Goal: Information Seeking & Learning: Learn about a topic

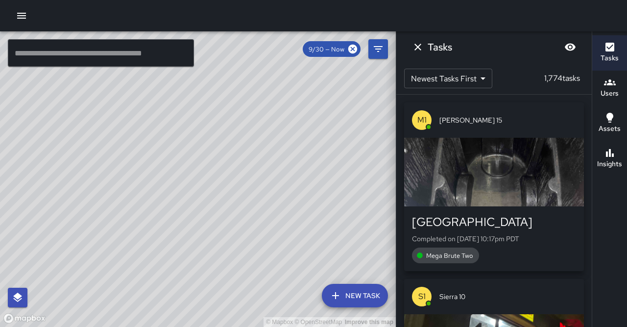
click at [100, 50] on input "text" at bounding box center [101, 52] width 186 height 27
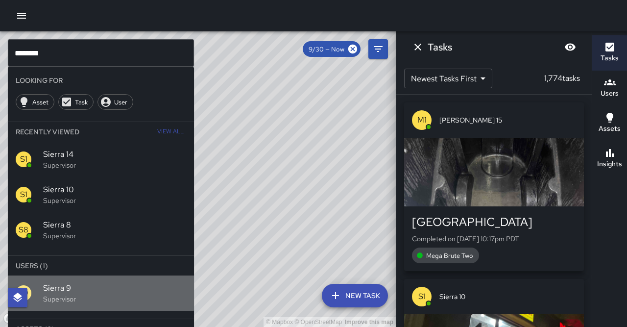
click at [71, 282] on span "Sierra 9" at bounding box center [114, 288] width 143 height 12
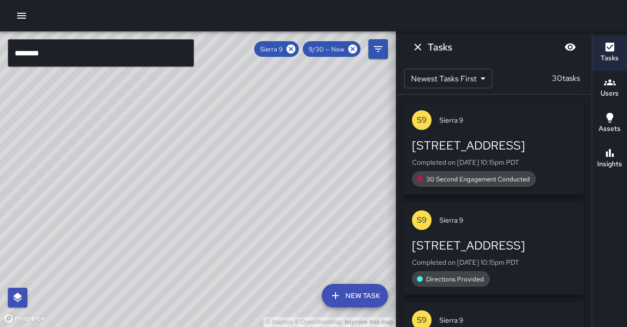
click at [607, 159] on h6 "Insights" at bounding box center [610, 164] width 25 height 11
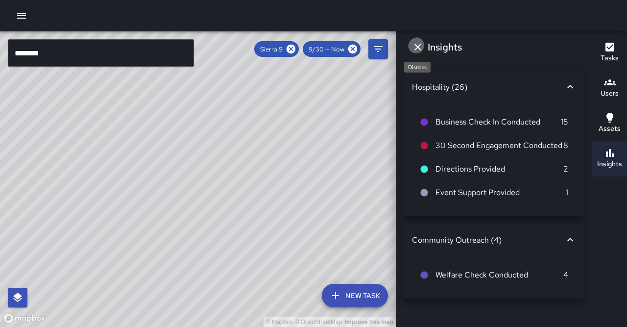
click at [414, 46] on icon "Dismiss" at bounding box center [418, 47] width 12 height 12
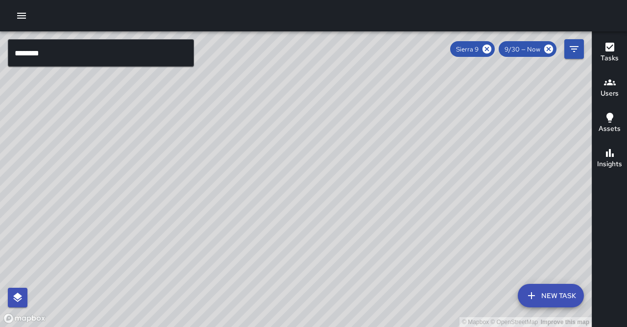
drag, startPoint x: 361, startPoint y: 161, endPoint x: 244, endPoint y: 267, distance: 157.6
click at [244, 267] on div "© Mapbox © OpenStreetMap Improve this map" at bounding box center [296, 179] width 592 height 296
drag, startPoint x: 253, startPoint y: 254, endPoint x: 249, endPoint y: 180, distance: 74.2
click at [249, 180] on div "© Mapbox © OpenStreetMap Improve this map" at bounding box center [296, 179] width 592 height 296
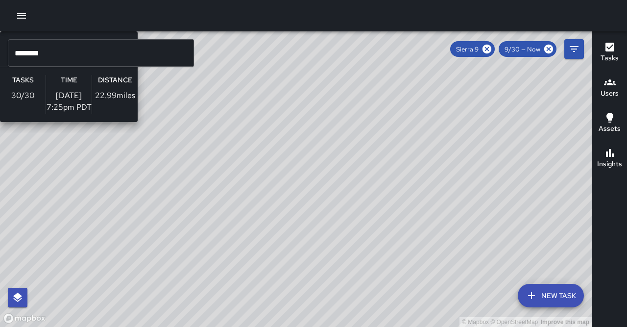
drag, startPoint x: 250, startPoint y: 165, endPoint x: 234, endPoint y: 251, distance: 86.6
click at [234, 251] on div "© Mapbox © OpenStreetMap Improve this map S9 Sierra 9 Supervisor Tasks 30 / 30 …" at bounding box center [296, 179] width 592 height 296
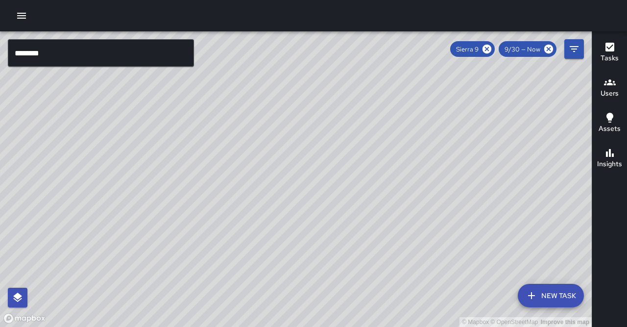
drag, startPoint x: 456, startPoint y: 182, endPoint x: 434, endPoint y: 209, distance: 34.8
click at [433, 209] on div "© Mapbox © OpenStreetMap Improve this map" at bounding box center [296, 179] width 592 height 296
drag, startPoint x: 433, startPoint y: 209, endPoint x: 409, endPoint y: 156, distance: 58.1
click at [409, 157] on div "© Mapbox © OpenStreetMap Improve this map" at bounding box center [296, 179] width 592 height 296
drag, startPoint x: 499, startPoint y: 49, endPoint x: 69, endPoint y: 51, distance: 429.9
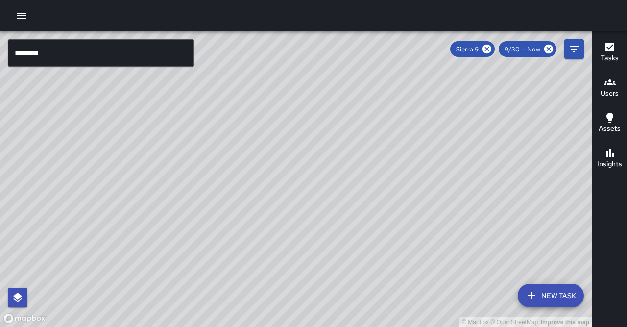
click at [493, 49] on icon at bounding box center [487, 49] width 11 height 11
click at [83, 57] on input "********" at bounding box center [101, 52] width 186 height 27
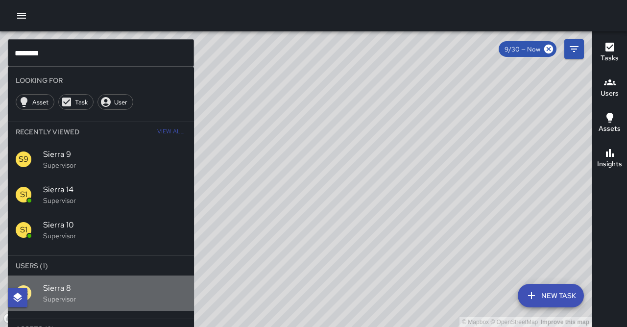
click at [106, 282] on span "Sierra 8" at bounding box center [114, 288] width 143 height 12
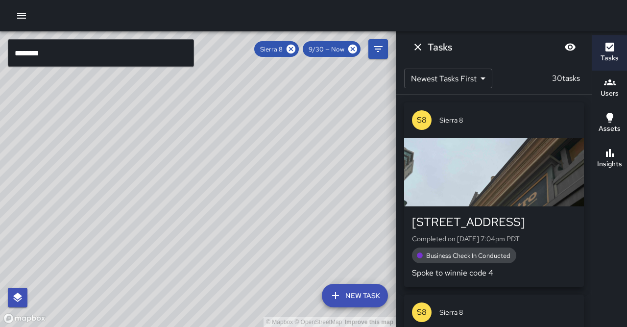
drag, startPoint x: 100, startPoint y: 74, endPoint x: 89, endPoint y: 181, distance: 107.8
click at [89, 181] on div "© Mapbox © OpenStreetMap Improve this map" at bounding box center [198, 179] width 396 height 296
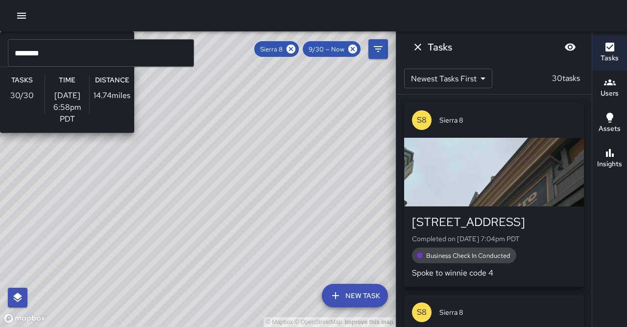
click at [113, 170] on div "© Mapbox © OpenStreetMap Improve this map S8 Sierra 8 Supervisor Tasks 30 / 30 …" at bounding box center [198, 179] width 396 height 296
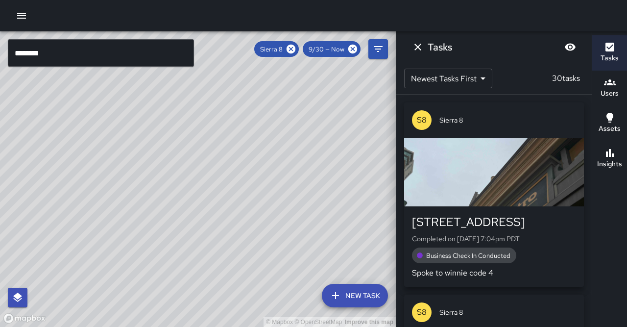
click at [608, 156] on button "Insights" at bounding box center [610, 158] width 35 height 35
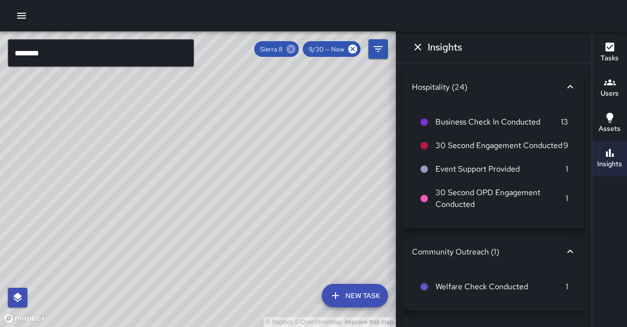
click at [296, 49] on icon at bounding box center [291, 49] width 9 height 9
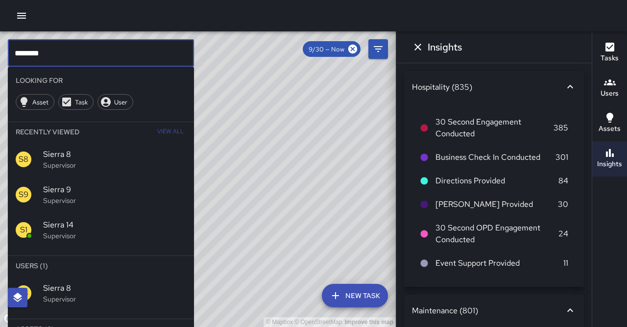
drag, startPoint x: 119, startPoint y: 45, endPoint x: 116, endPoint y: 50, distance: 5.9
click at [119, 45] on input "********" at bounding box center [101, 52] width 186 height 27
click at [116, 52] on input "********" at bounding box center [101, 52] width 186 height 27
click at [141, 280] on div "S9 Sierra 9 Supervisor" at bounding box center [101, 293] width 186 height 35
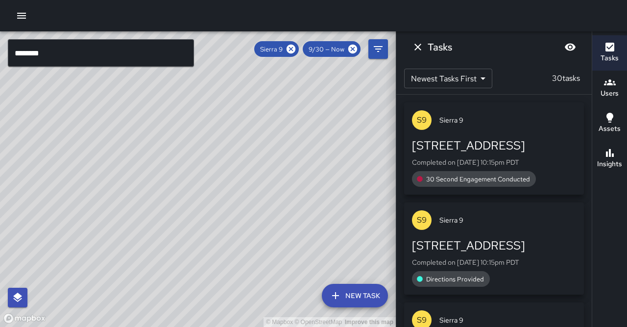
drag, startPoint x: 267, startPoint y: 185, endPoint x: 277, endPoint y: 174, distance: 15.6
click at [281, 168] on div "© Mapbox © OpenStreetMap Improve this map" at bounding box center [198, 179] width 396 height 296
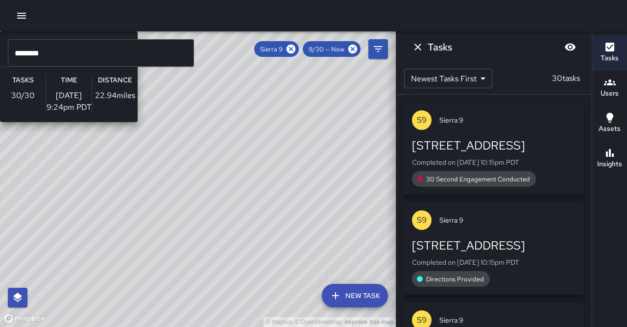
click at [159, 223] on div "© Mapbox © OpenStreetMap Improve this map S9 Sierra 9 Supervisor Tasks 30 / 30 …" at bounding box center [198, 179] width 396 height 296
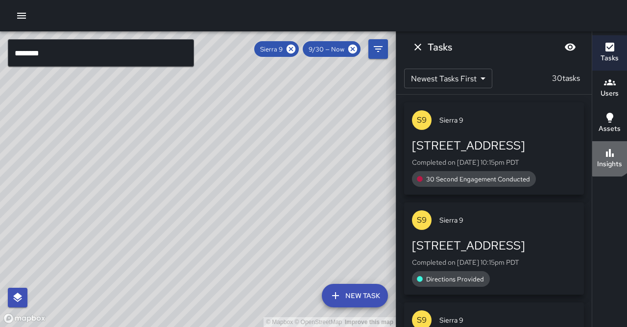
click at [608, 147] on icon "button" at bounding box center [610, 153] width 12 height 12
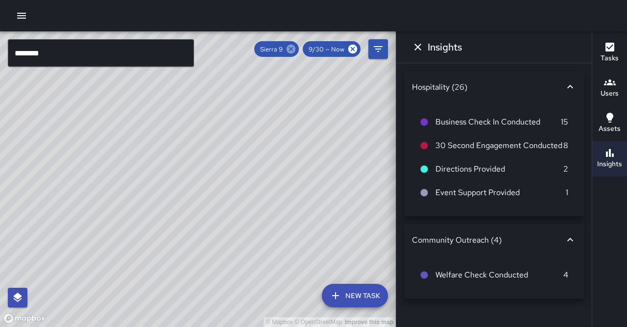
click at [296, 48] on icon at bounding box center [291, 49] width 9 height 9
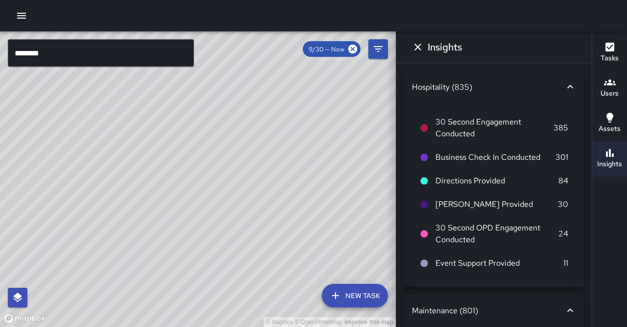
click at [100, 52] on input "********" at bounding box center [101, 52] width 186 height 27
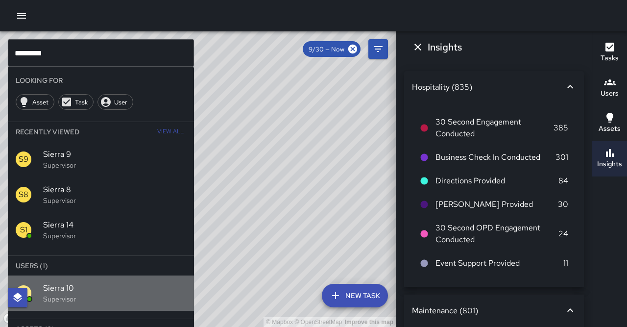
click at [102, 294] on p "Supervisor" at bounding box center [114, 299] width 143 height 10
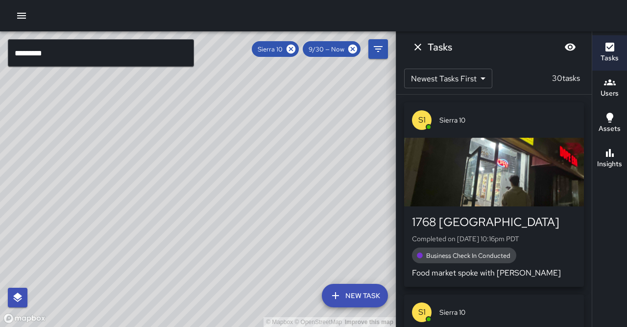
drag, startPoint x: 294, startPoint y: 157, endPoint x: 282, endPoint y: 165, distance: 14.8
click at [299, 144] on div "© Mapbox © OpenStreetMap Improve this map" at bounding box center [198, 179] width 396 height 296
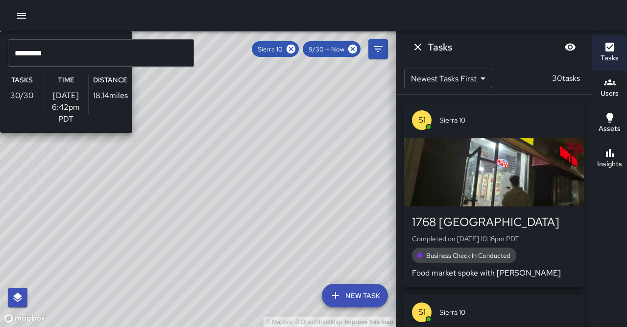
click at [178, 191] on div "© Mapbox © OpenStreetMap Improve this map S1 Sierra 10 Supervisor Tasks 30 / 30…" at bounding box center [198, 179] width 396 height 296
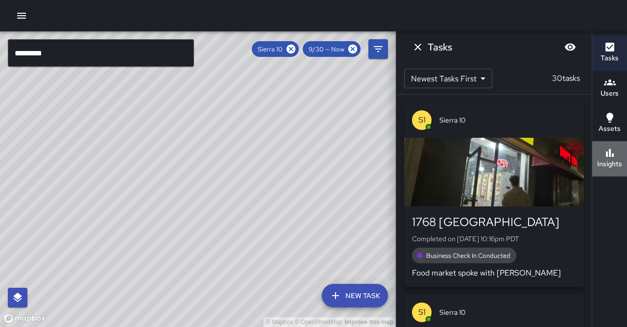
click at [618, 159] on h6 "Insights" at bounding box center [610, 164] width 25 height 11
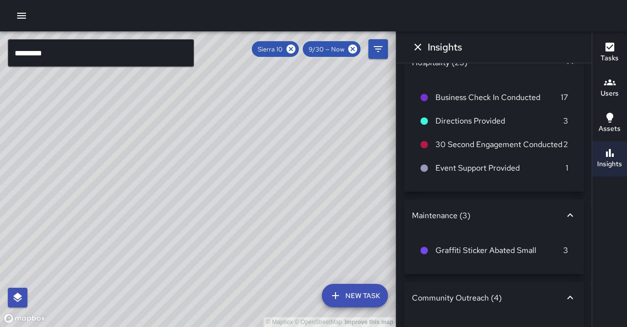
scroll to position [31, 0]
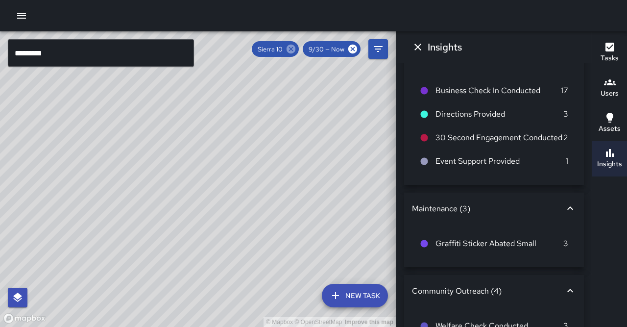
click at [297, 50] on icon at bounding box center [291, 49] width 11 height 11
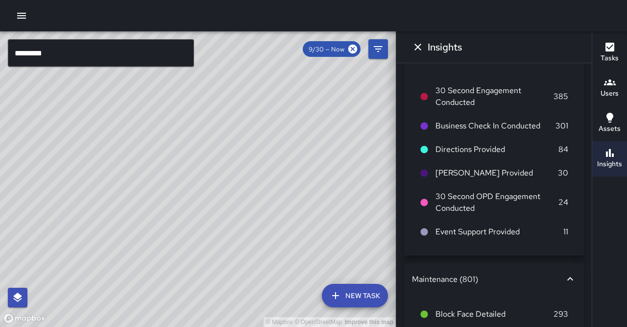
click at [77, 48] on input "*********" at bounding box center [101, 52] width 186 height 27
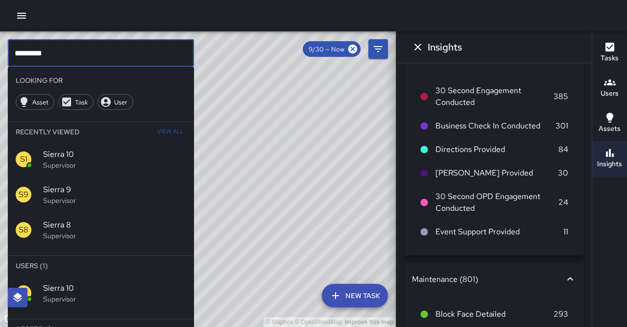
click at [77, 51] on input "*********" at bounding box center [101, 52] width 186 height 27
click at [125, 282] on span "Sierra 11" at bounding box center [114, 288] width 143 height 12
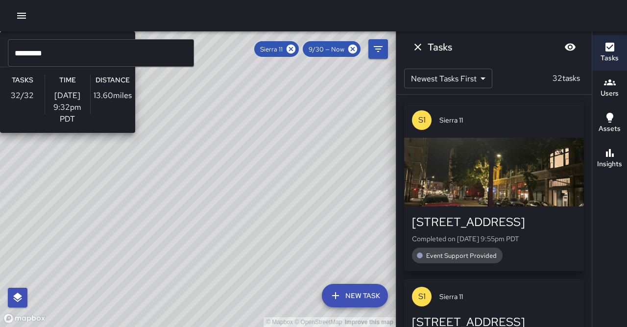
click at [243, 124] on div "© Mapbox © OpenStreetMap Improve this map S1 Sierra 11 Supervisor Tasks 32 / 32…" at bounding box center [198, 179] width 396 height 296
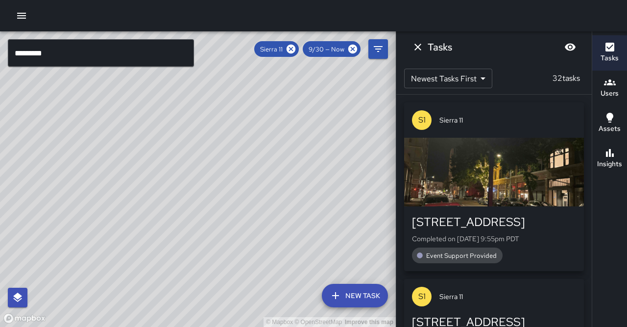
click at [619, 159] on h6 "Insights" at bounding box center [610, 164] width 25 height 11
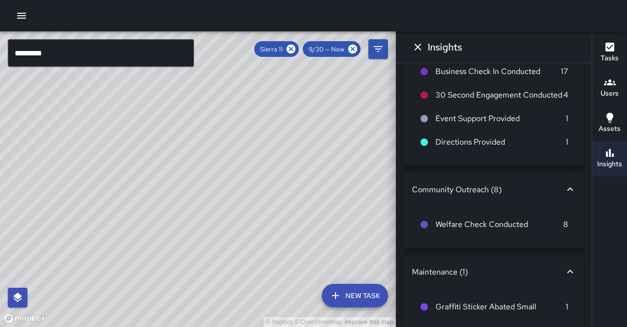
scroll to position [50, 0]
click at [296, 49] on icon at bounding box center [291, 49] width 9 height 9
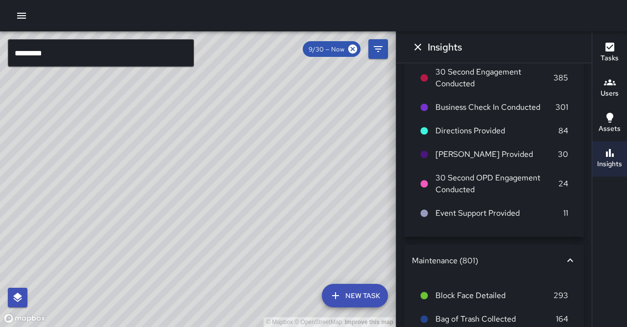
click at [96, 54] on input "*********" at bounding box center [101, 52] width 186 height 27
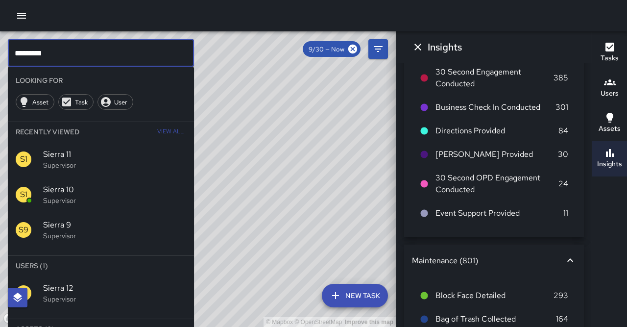
click at [95, 282] on span "Sierra 12" at bounding box center [114, 288] width 143 height 12
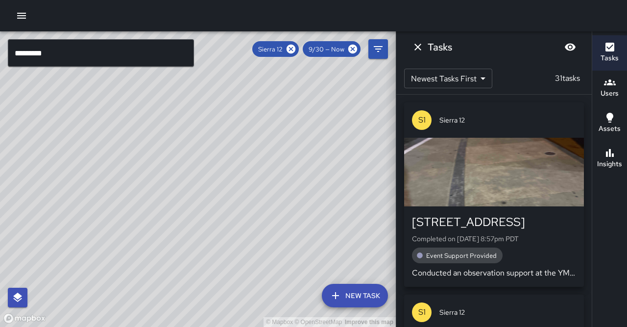
drag, startPoint x: 315, startPoint y: 123, endPoint x: 201, endPoint y: 218, distance: 148.3
click at [201, 218] on div "© Mapbox © OpenStreetMap Improve this map" at bounding box center [198, 179] width 396 height 296
click at [179, 179] on div "© Mapbox © OpenStreetMap Improve this map" at bounding box center [198, 179] width 396 height 296
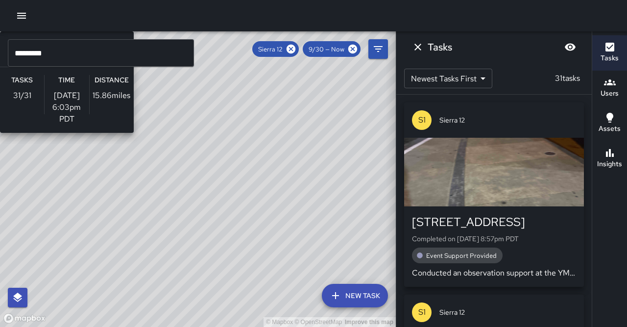
click at [180, 180] on div "© Mapbox © OpenStreetMap Improve this map S1 Sierra 12 Supervisor Tasks 31 / 31…" at bounding box center [198, 179] width 396 height 296
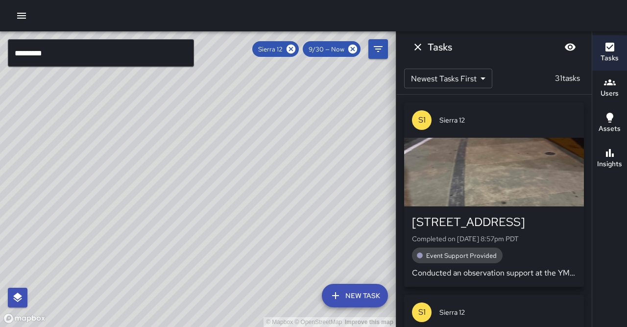
click at [625, 141] on button "Insights" at bounding box center [610, 158] width 35 height 35
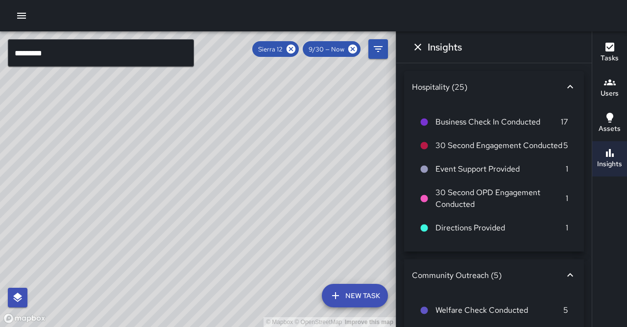
scroll to position [0, 0]
click at [296, 50] on icon at bounding box center [291, 49] width 9 height 9
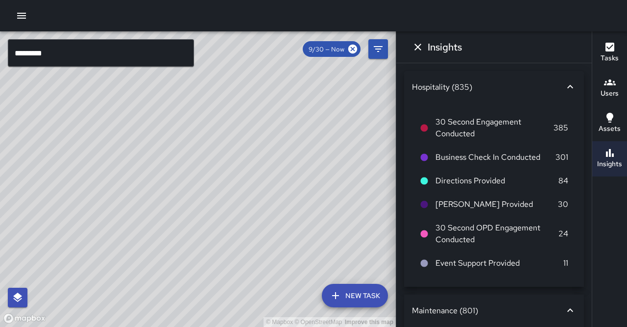
click at [118, 53] on input "*********" at bounding box center [101, 52] width 186 height 27
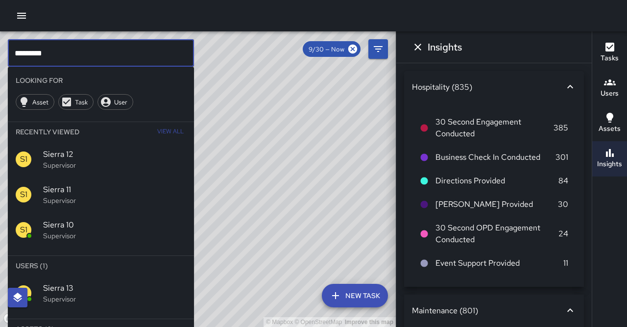
click at [170, 282] on span "Sierra 13" at bounding box center [114, 288] width 143 height 12
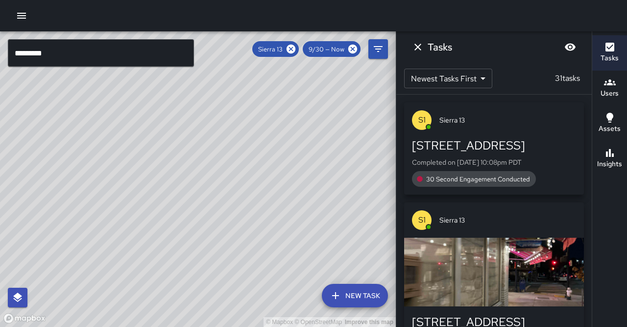
drag, startPoint x: 217, startPoint y: 213, endPoint x: 268, endPoint y: 131, distance: 96.7
click at [268, 131] on div "© Mapbox © OpenStreetMap Improve this map" at bounding box center [198, 179] width 396 height 296
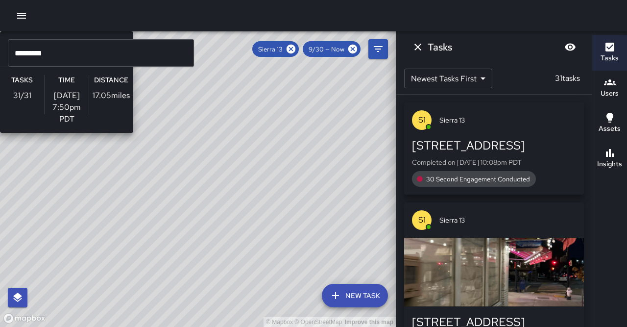
click at [137, 173] on div "© Mapbox © OpenStreetMap Improve this map S1 Sierra 13 Supervisor Tasks 31 / 31…" at bounding box center [198, 179] width 396 height 296
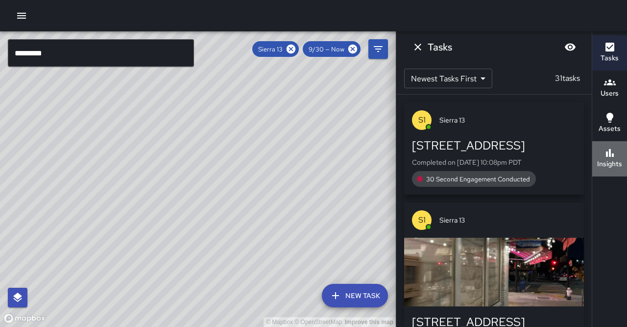
click at [616, 159] on h6 "Insights" at bounding box center [610, 164] width 25 height 11
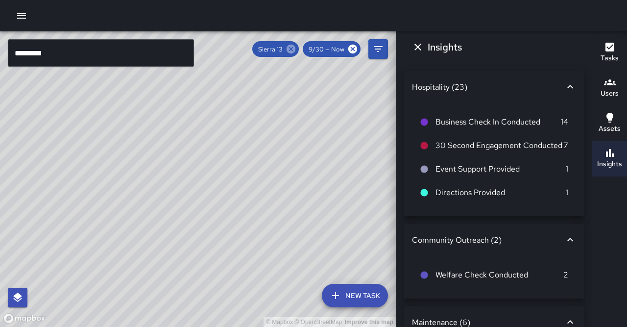
click at [296, 51] on icon at bounding box center [291, 49] width 9 height 9
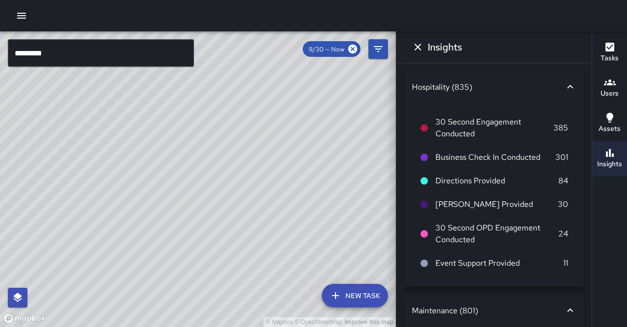
click at [117, 56] on input "*********" at bounding box center [101, 52] width 186 height 27
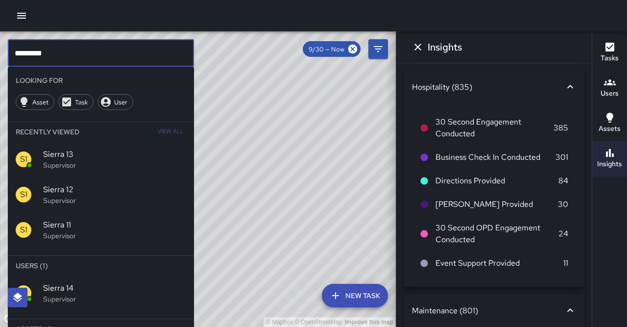
type input "*********"
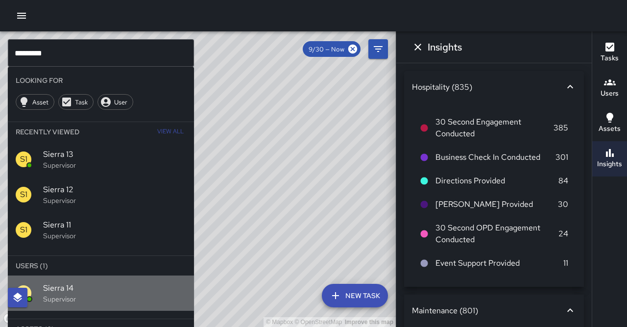
click at [157, 282] on div "Sierra 14 Supervisor" at bounding box center [114, 293] width 143 height 22
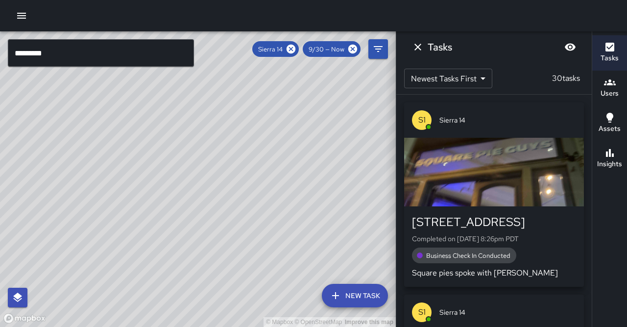
drag, startPoint x: 274, startPoint y: 210, endPoint x: 206, endPoint y: 208, distance: 67.7
click at [274, 213] on div "© Mapbox © OpenStreetMap Improve this map" at bounding box center [198, 179] width 396 height 296
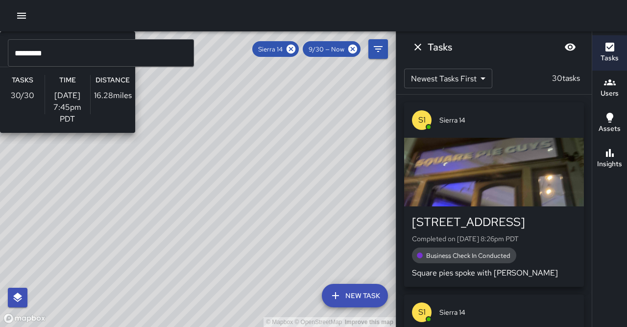
click at [140, 170] on div "© Mapbox © OpenStreetMap Improve this map S1 Sierra 14 Supervisor Tasks 30 / 30…" at bounding box center [198, 179] width 396 height 296
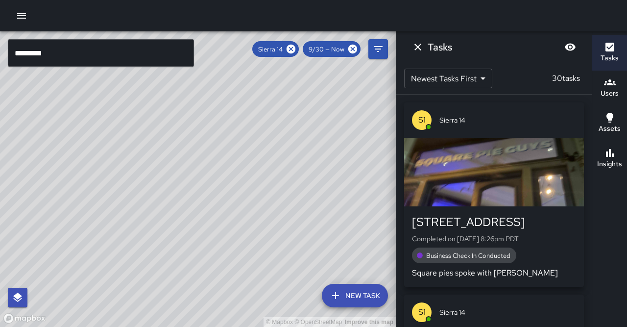
click at [599, 159] on button "Insights" at bounding box center [610, 158] width 35 height 35
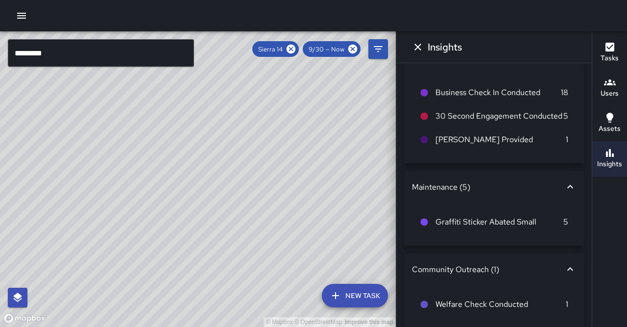
scroll to position [28, 0]
click at [296, 47] on icon at bounding box center [291, 49] width 9 height 9
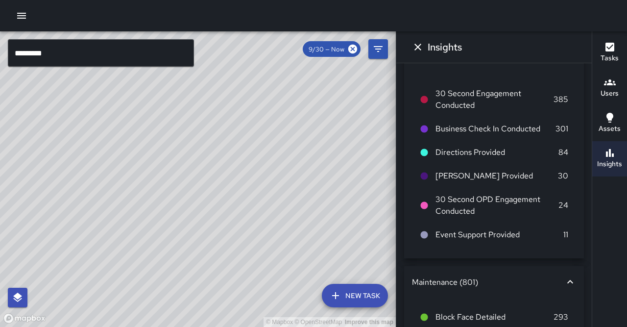
click at [127, 58] on input "*********" at bounding box center [101, 52] width 186 height 27
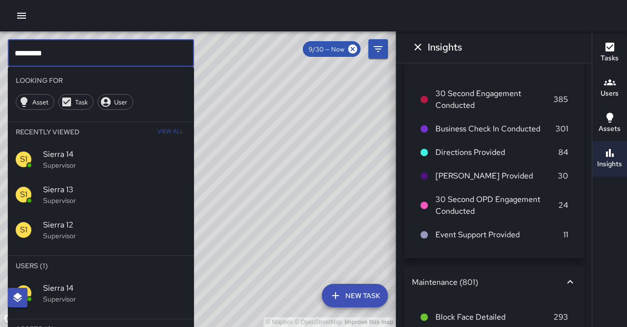
click at [127, 58] on input "*********" at bounding box center [101, 52] width 186 height 27
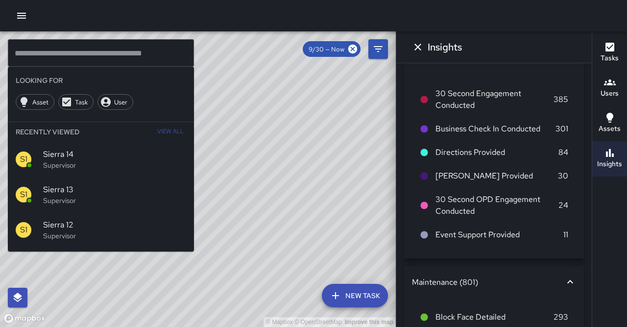
click at [308, 127] on div "© Mapbox © OpenStreetMap Improve this map" at bounding box center [198, 179] width 396 height 296
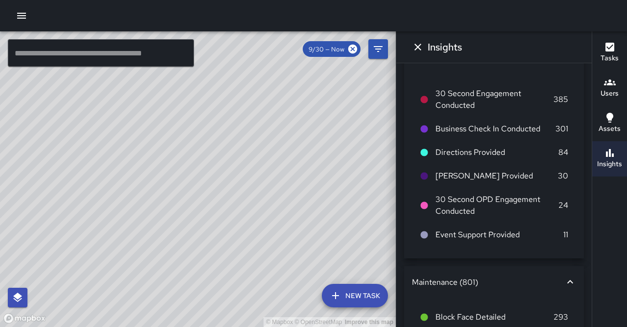
drag, startPoint x: 309, startPoint y: 134, endPoint x: 281, endPoint y: 153, distance: 33.2
click at [281, 153] on div "© Mapbox © OpenStreetMap Improve this map" at bounding box center [198, 179] width 396 height 296
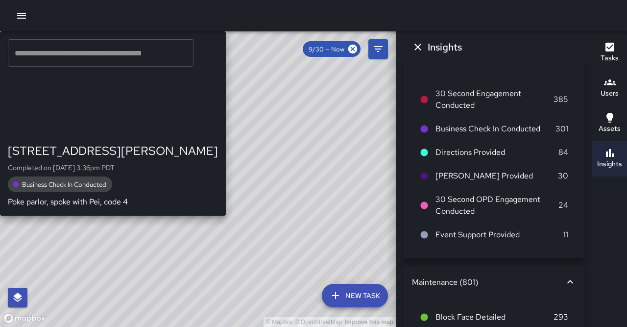
drag, startPoint x: 191, startPoint y: 144, endPoint x: 247, endPoint y: 147, distance: 56.0
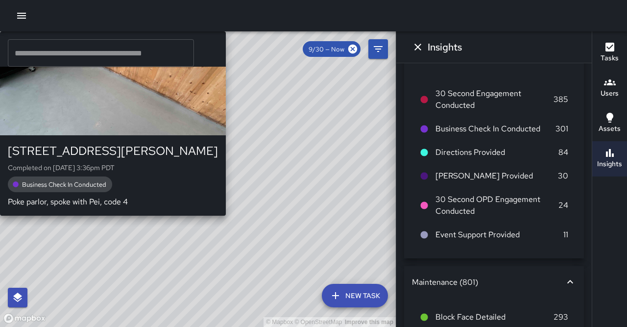
click at [247, 147] on div "© Mapbox © OpenStreetMap Improve this map S9 Sierra 9 [STREET_ADDRESS][PERSON_N…" at bounding box center [198, 179] width 396 height 296
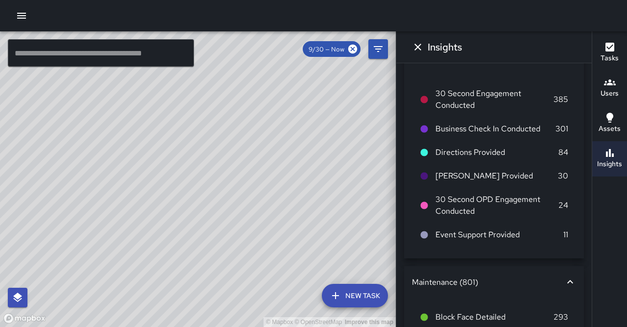
click at [303, 151] on div "© Mapbox © OpenStreetMap Improve this map" at bounding box center [198, 179] width 396 height 296
drag, startPoint x: 305, startPoint y: 151, endPoint x: 326, endPoint y: 155, distance: 21.4
click at [326, 155] on div "© Mapbox © OpenStreetMap Improve this map" at bounding box center [198, 179] width 396 height 296
